Goal: Task Accomplishment & Management: Manage account settings

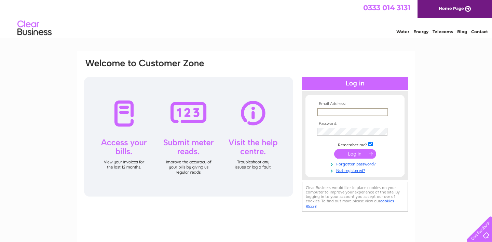
click at [331, 115] on input "text" at bounding box center [352, 112] width 71 height 8
click at [352, 111] on input "text" at bounding box center [352, 112] width 71 height 8
type input "s"
type input "[PERSON_NAME][EMAIL_ADDRESS][PERSON_NAME][DOMAIN_NAME]"
click at [325, 157] on td at bounding box center [355, 153] width 79 height 13
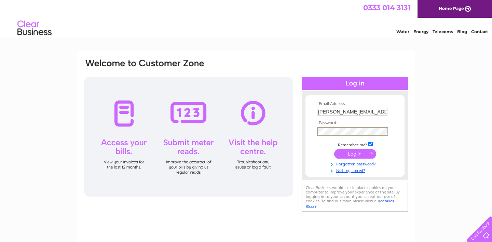
click at [361, 156] on input "submit" at bounding box center [355, 154] width 42 height 10
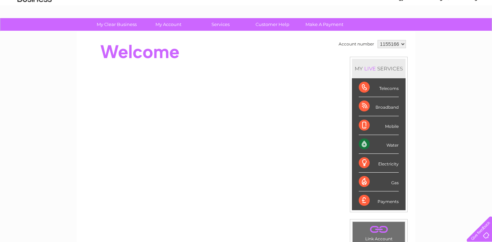
scroll to position [35, 0]
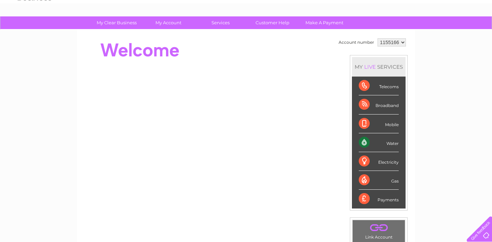
click at [397, 143] on div "Water" at bounding box center [379, 142] width 40 height 19
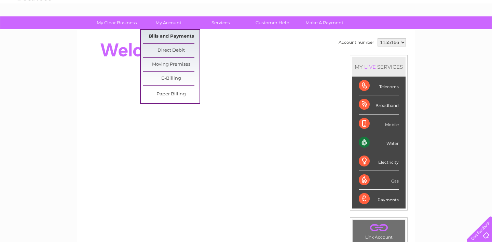
click at [178, 35] on link "Bills and Payments" at bounding box center [171, 37] width 56 height 14
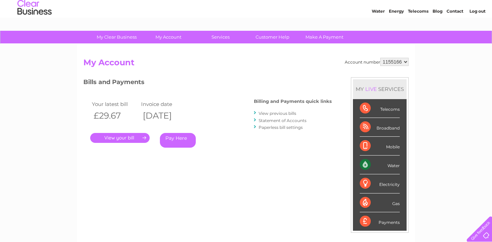
scroll to position [22, 0]
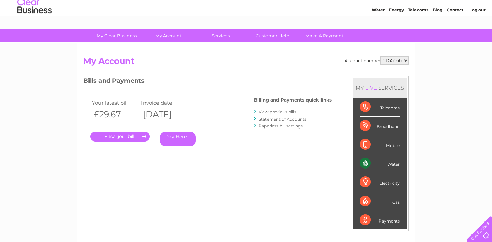
click at [131, 136] on link "." at bounding box center [119, 137] width 59 height 10
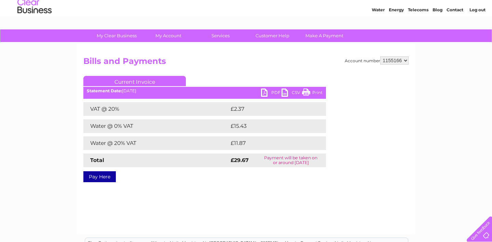
scroll to position [37, 0]
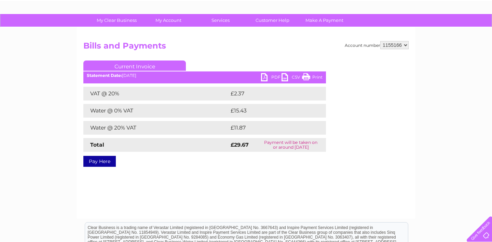
click at [269, 76] on link "PDF" at bounding box center [271, 78] width 21 height 10
